Goal: Transaction & Acquisition: Purchase product/service

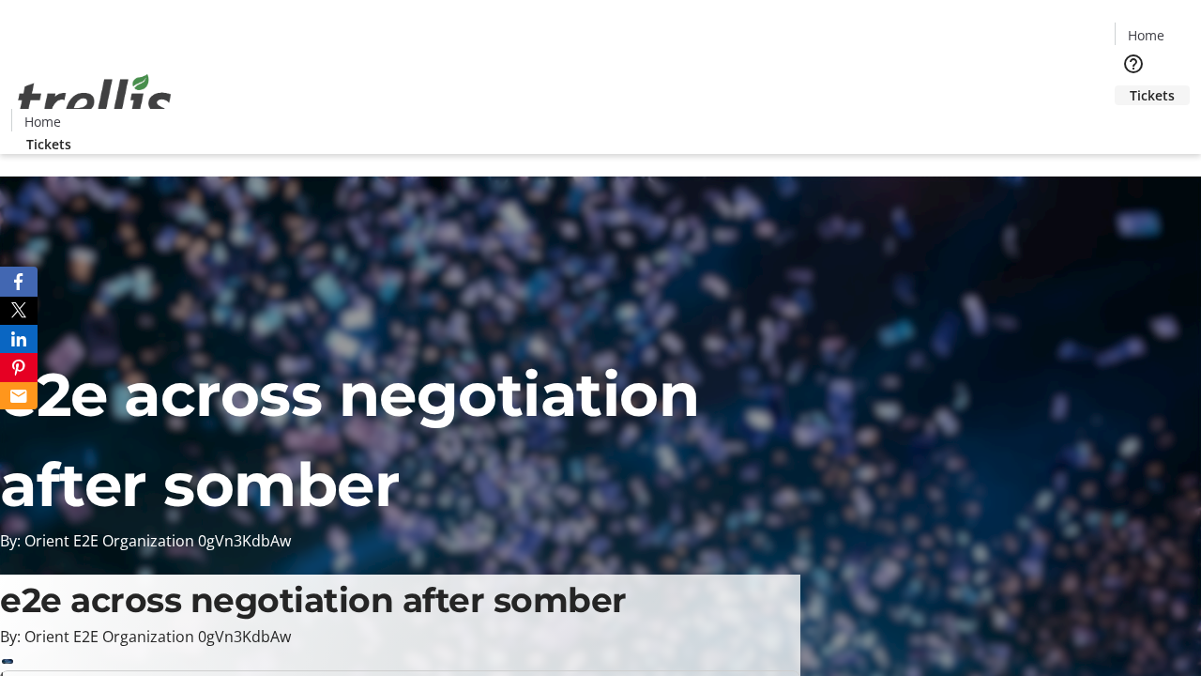
click at [1130, 85] on span "Tickets" at bounding box center [1152, 95] width 45 height 20
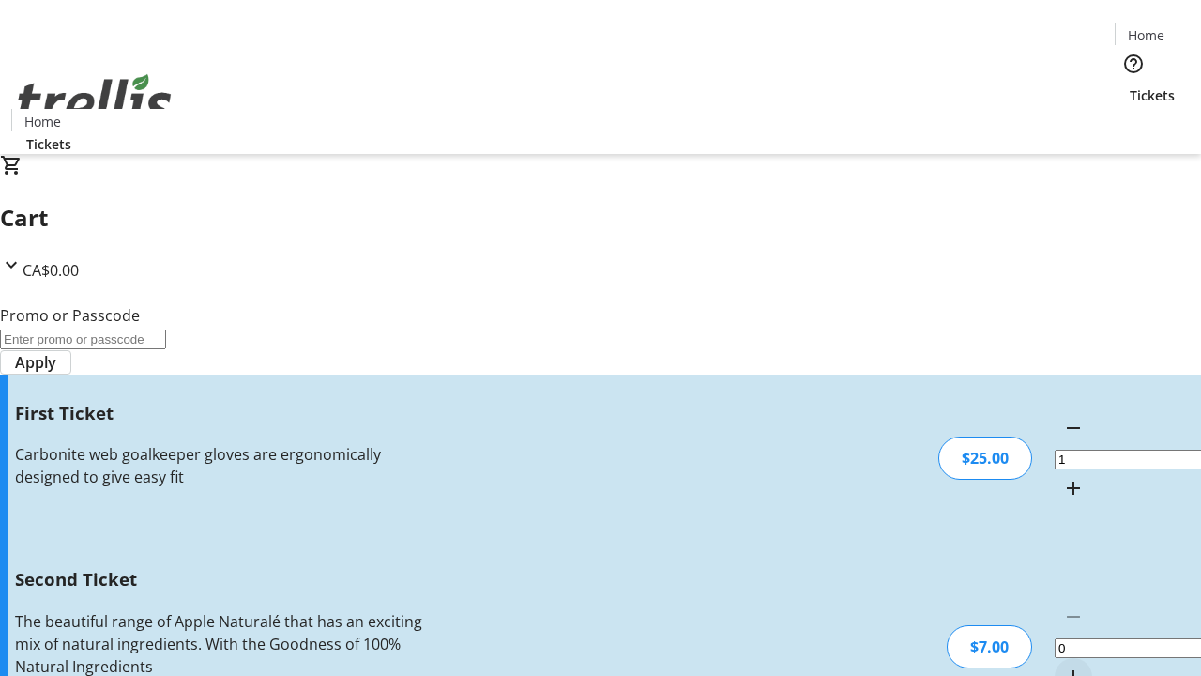
click at [1062, 665] on mat-icon "Increment by one" at bounding box center [1073, 676] width 23 height 23
type input "2"
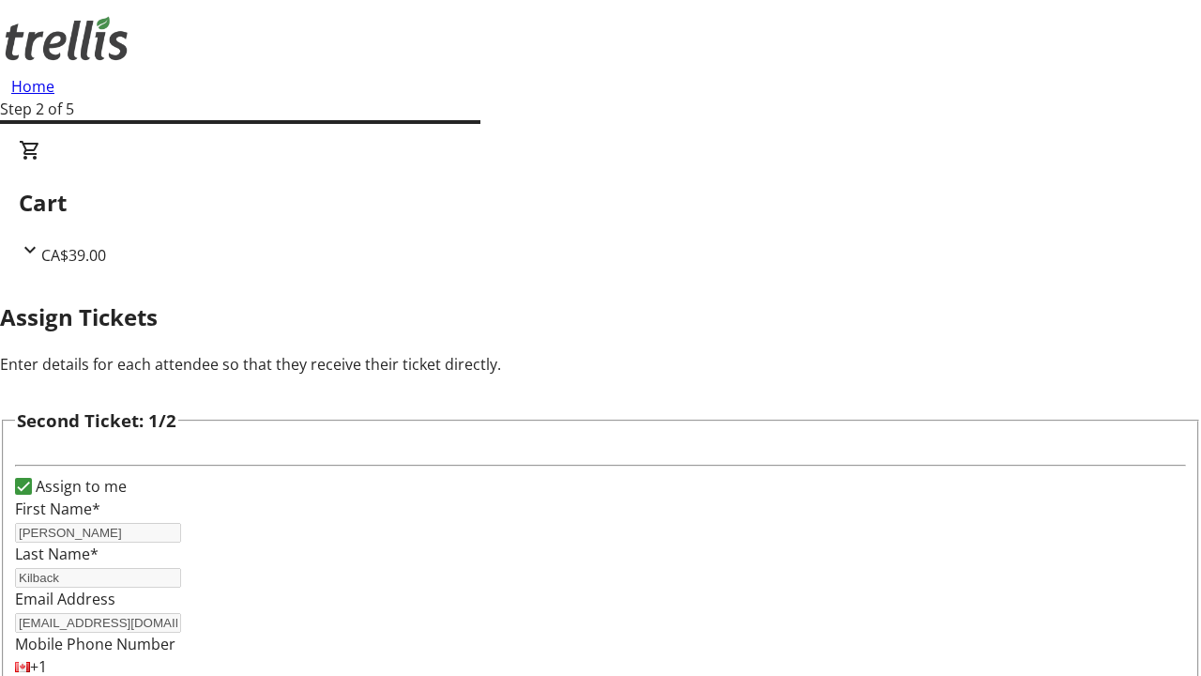
type input "[PERSON_NAME]"
type input "Kilback"
type input "[EMAIL_ADDRESS][DOMAIN_NAME]"
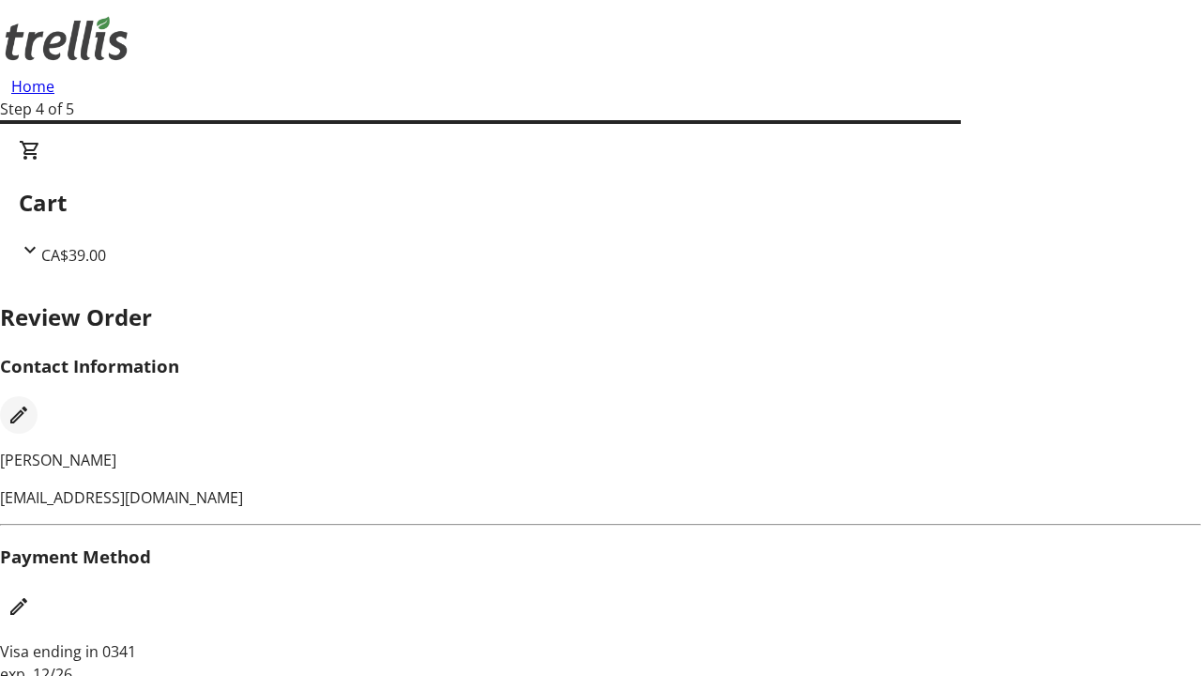
click at [30, 403] on mat-icon "Edit Contact Information" at bounding box center [19, 414] width 23 height 23
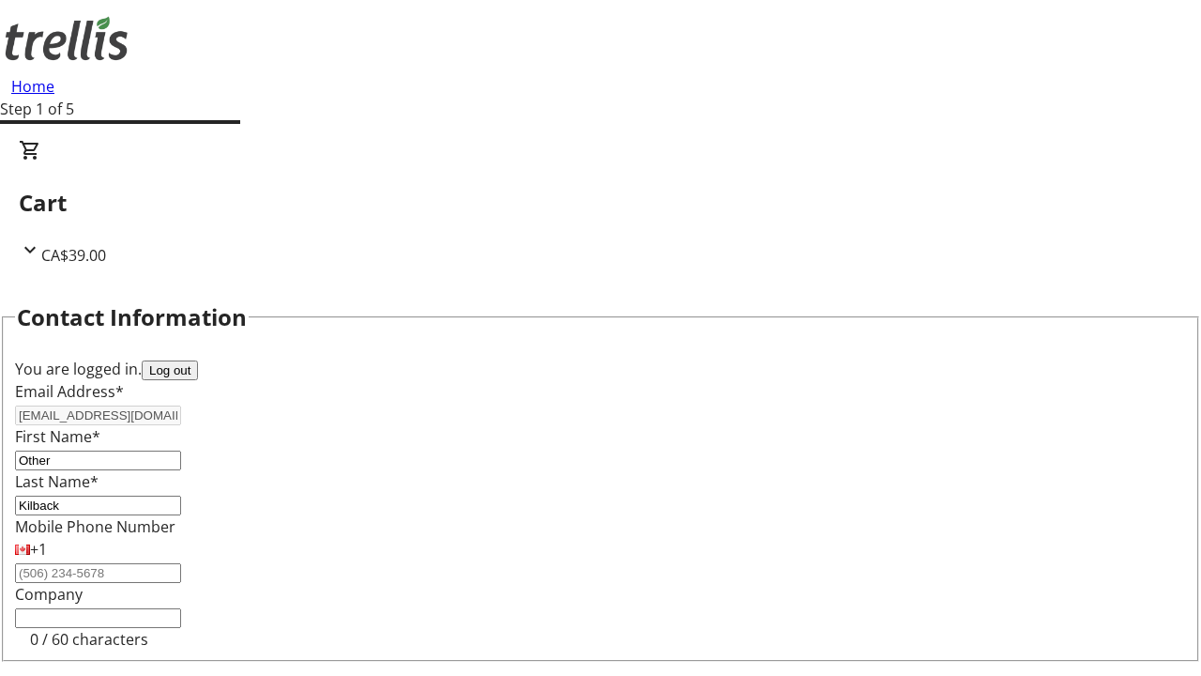
type input "Other"
type input "Name"
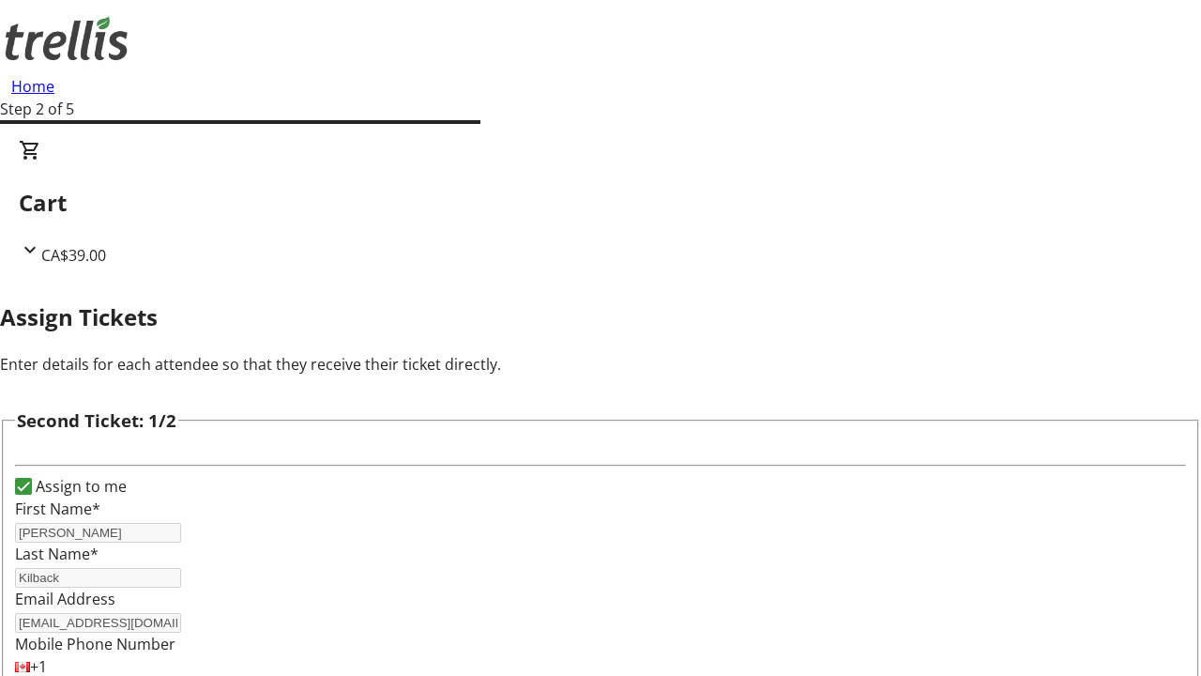
type input "Name"
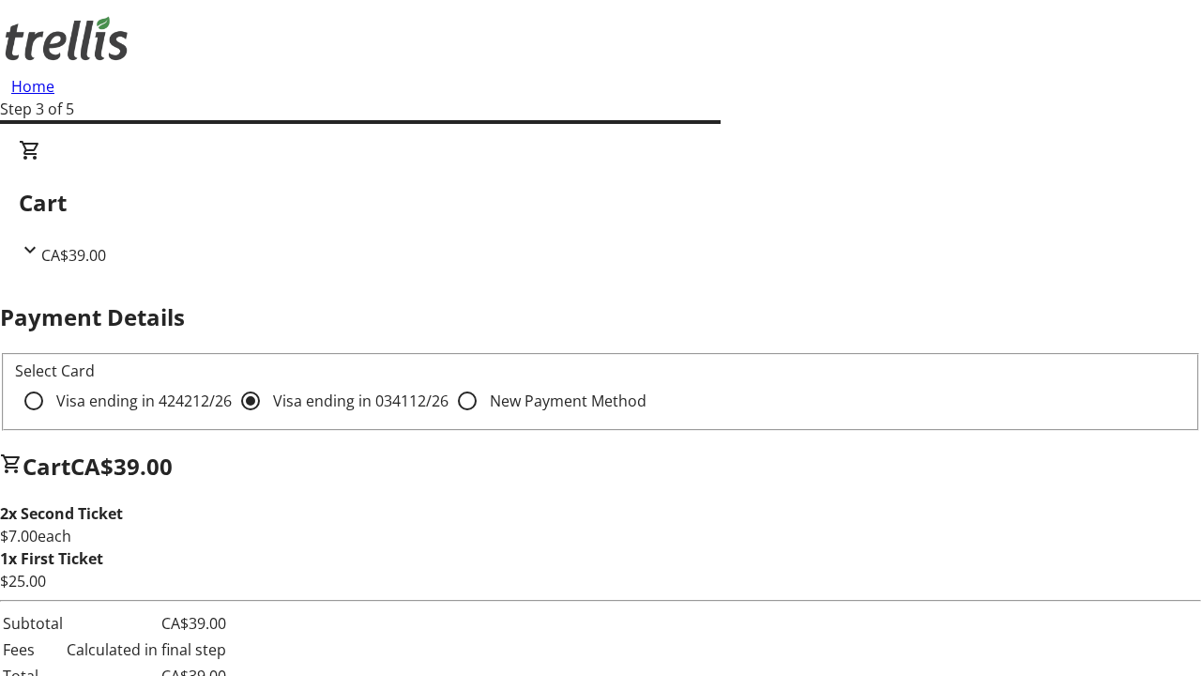
click at [53, 382] on input "Visa ending in 4242 12/26" at bounding box center [34, 401] width 38 height 38
radio input "true"
